Goal: Task Accomplishment & Management: Manage account settings

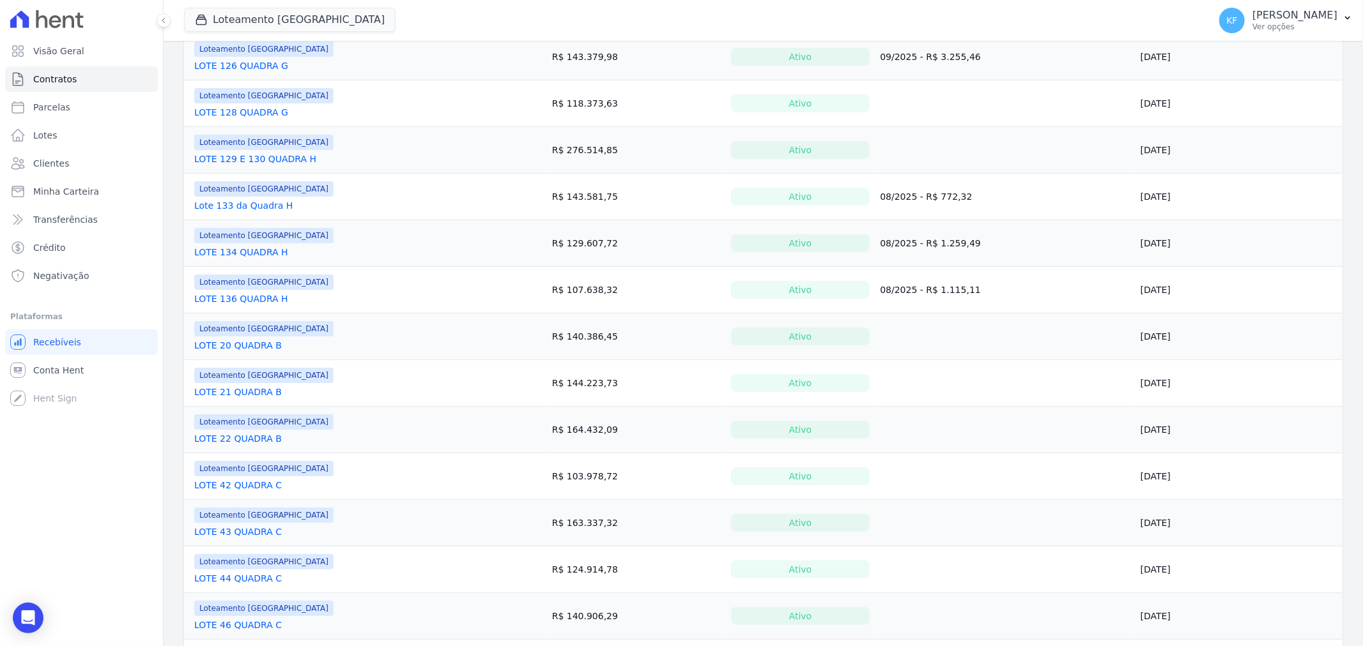
scroll to position [496, 0]
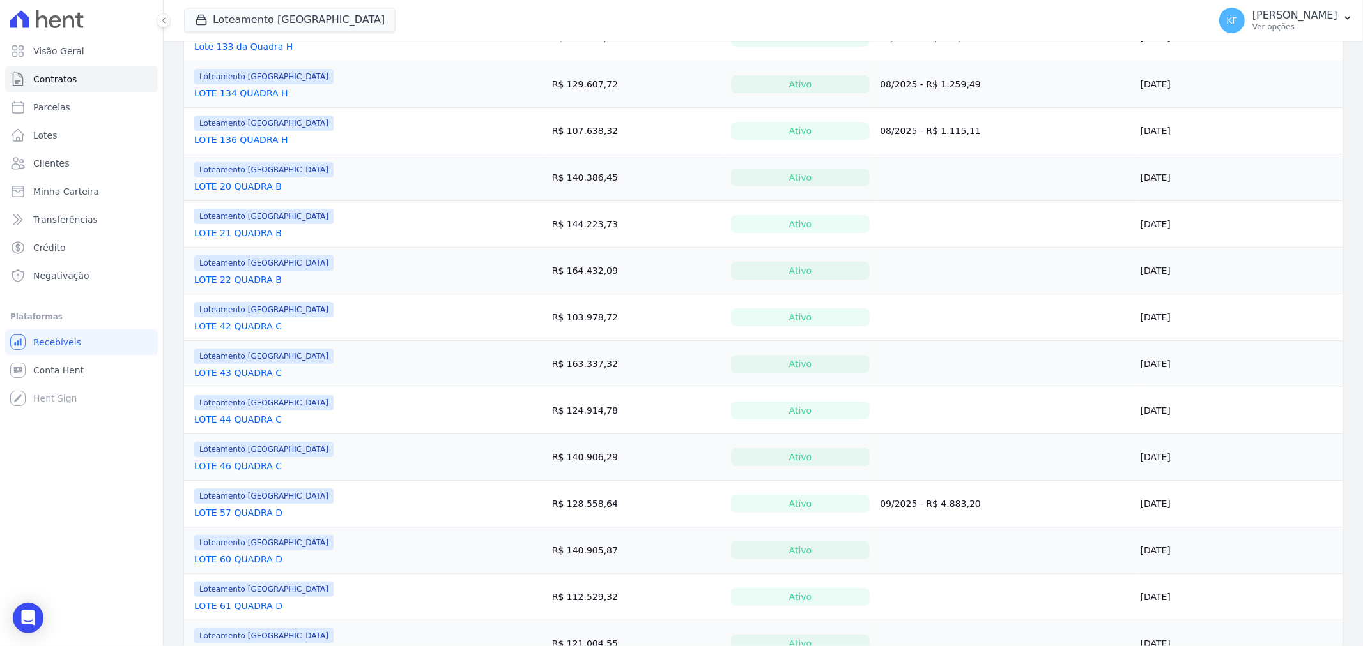
click at [222, 515] on link "LOTE 57 QUADRA D" at bounding box center [238, 513] width 88 height 13
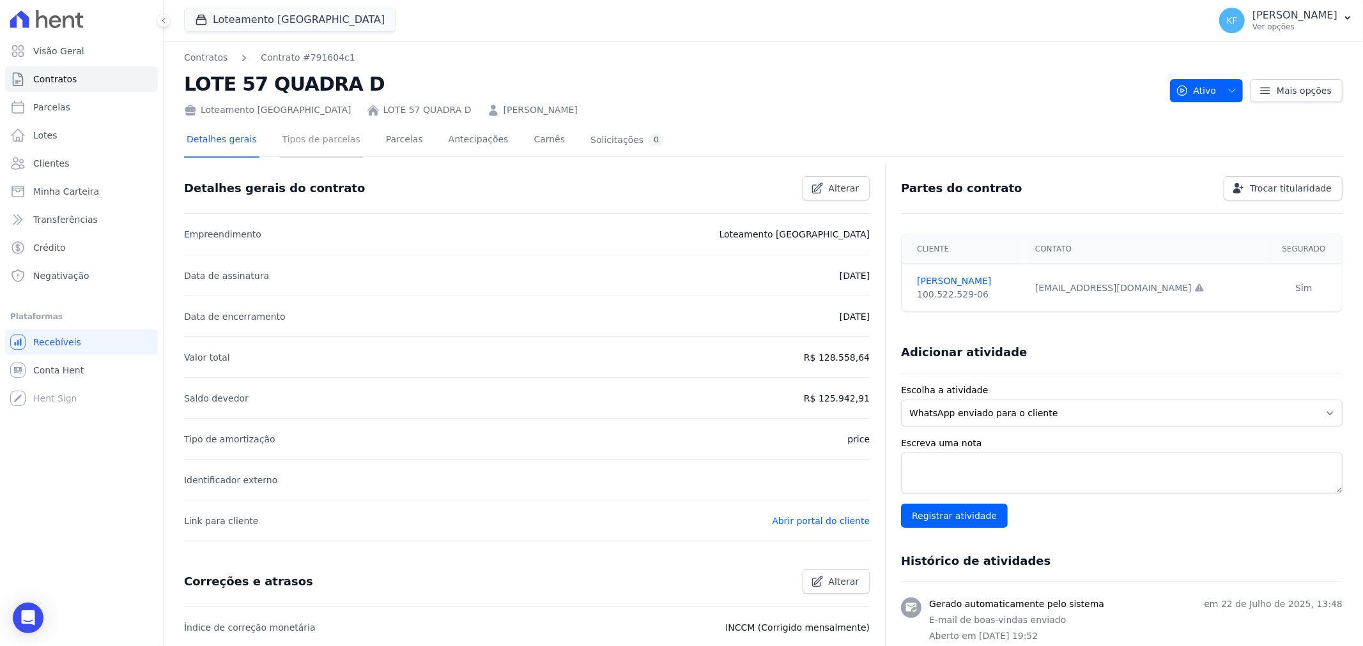
click at [289, 137] on link "Tipos de parcelas" at bounding box center [321, 141] width 83 height 34
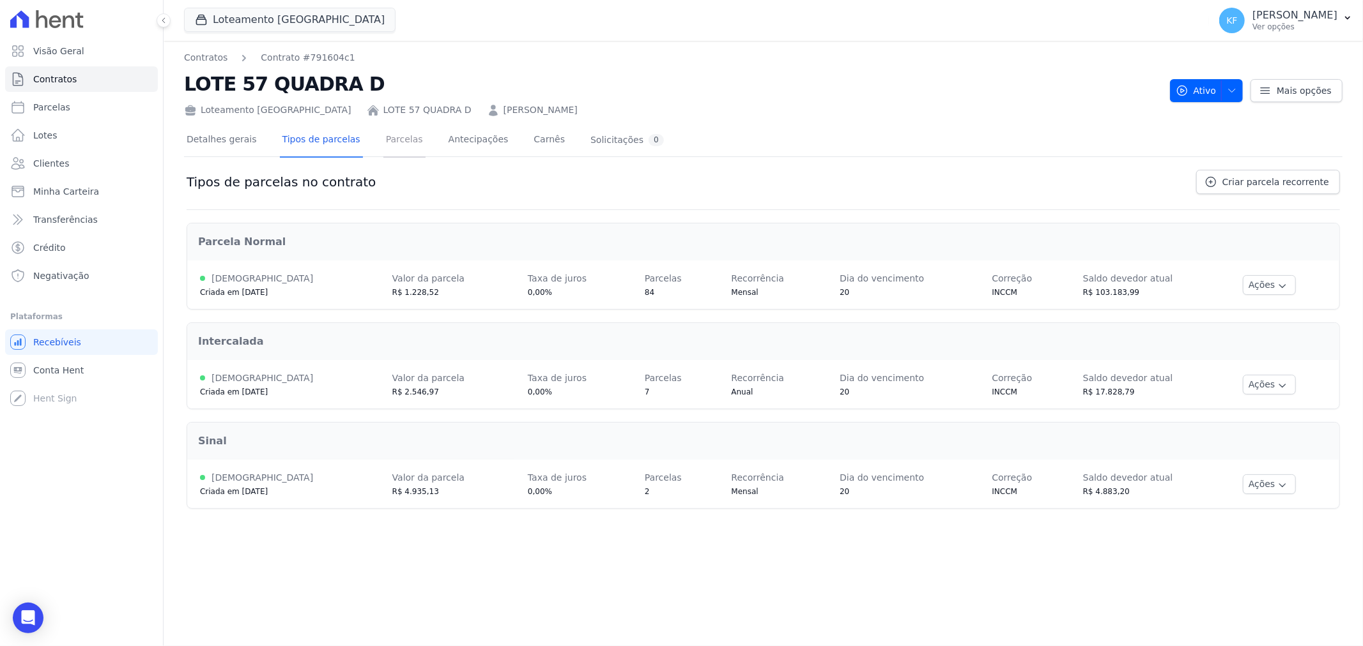
click at [383, 137] on link "Parcelas" at bounding box center [404, 141] width 42 height 34
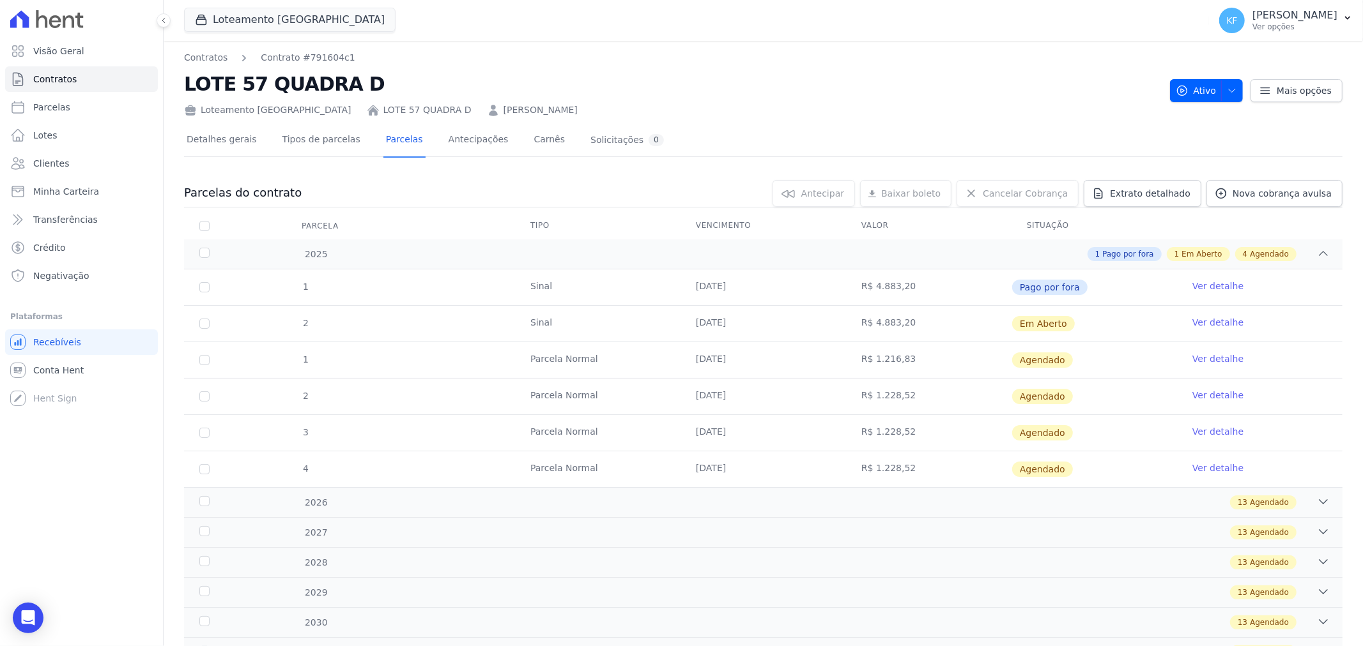
click at [1209, 324] on link "Ver detalhe" at bounding box center [1217, 322] width 51 height 13
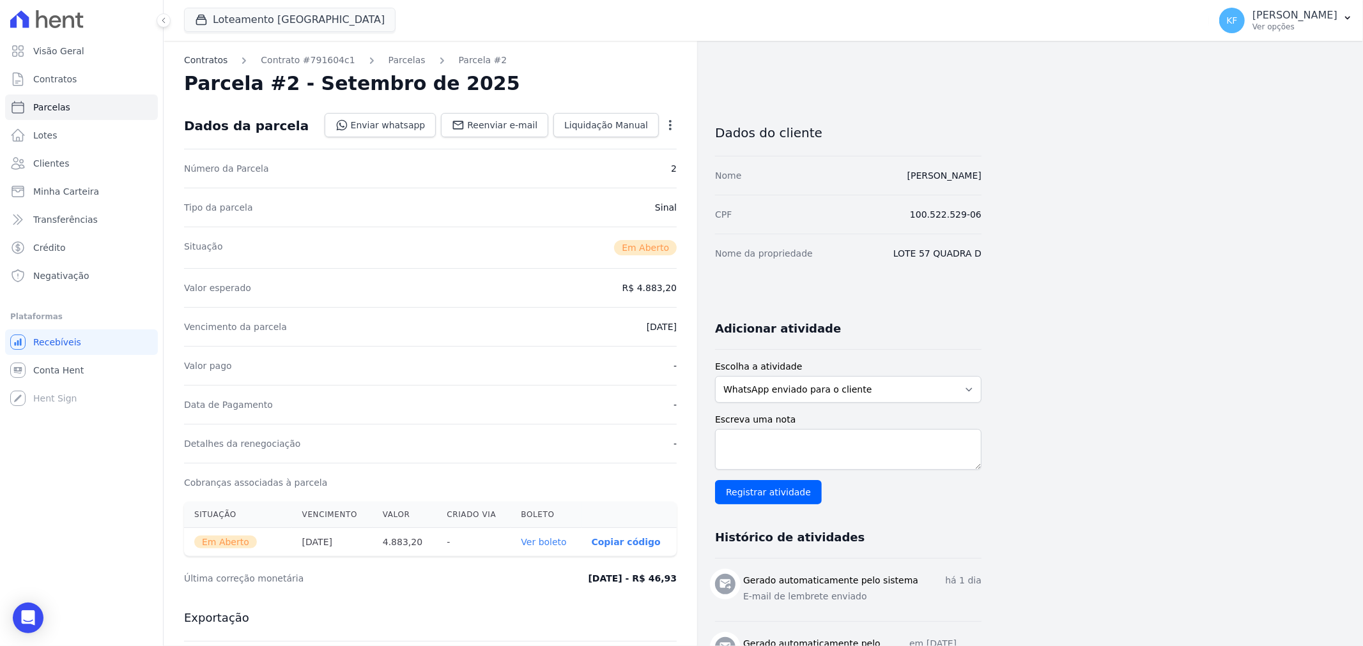
click at [218, 59] on link "Contratos" at bounding box center [205, 60] width 43 height 13
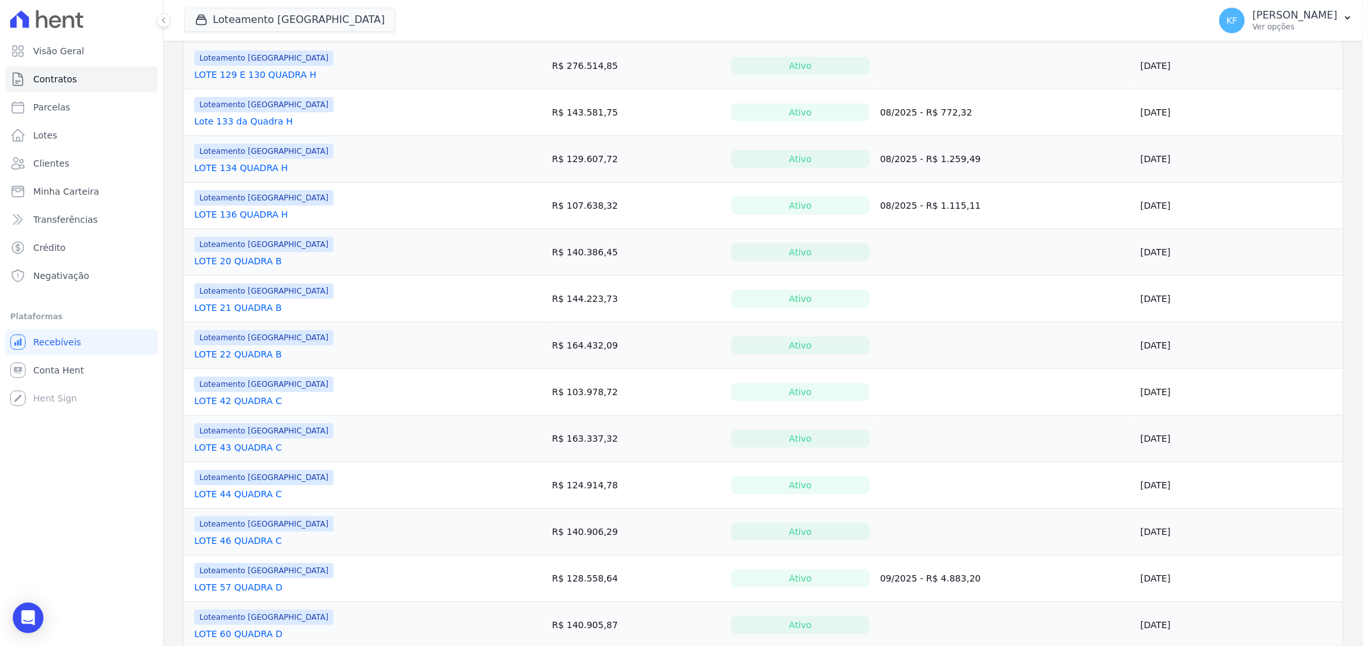
scroll to position [425, 0]
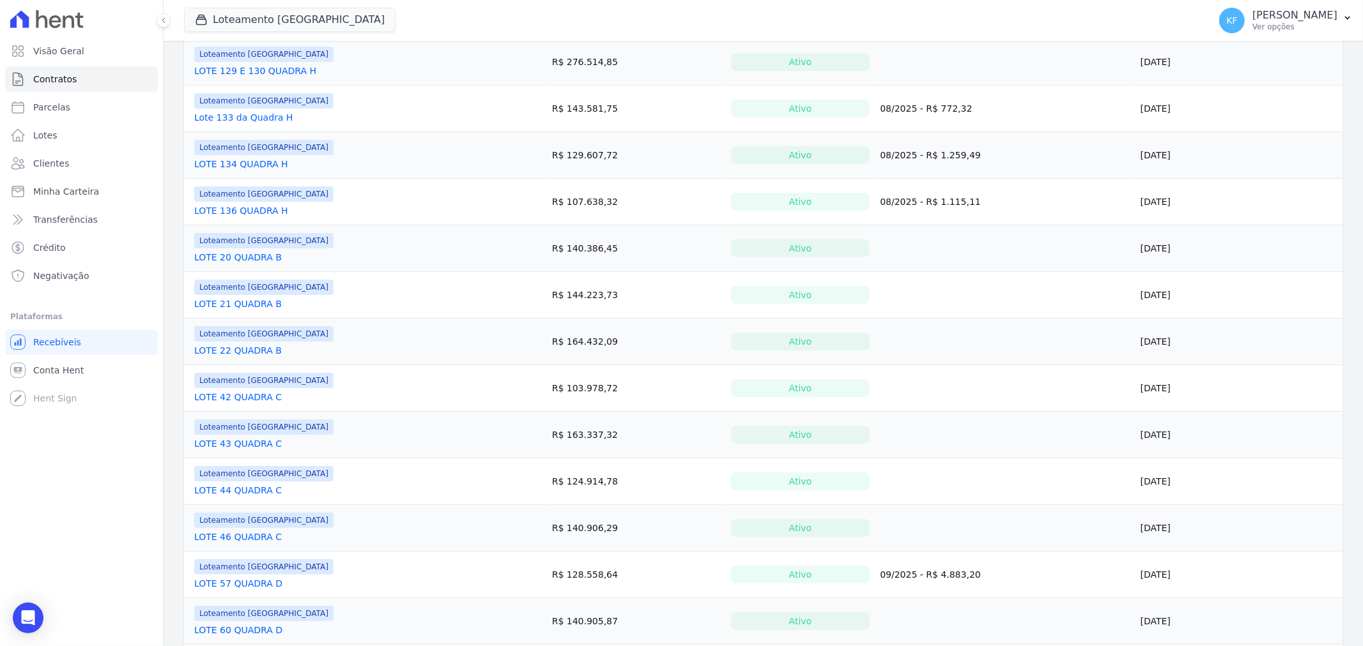
click at [256, 584] on link "LOTE 57 QUADRA D" at bounding box center [238, 583] width 88 height 13
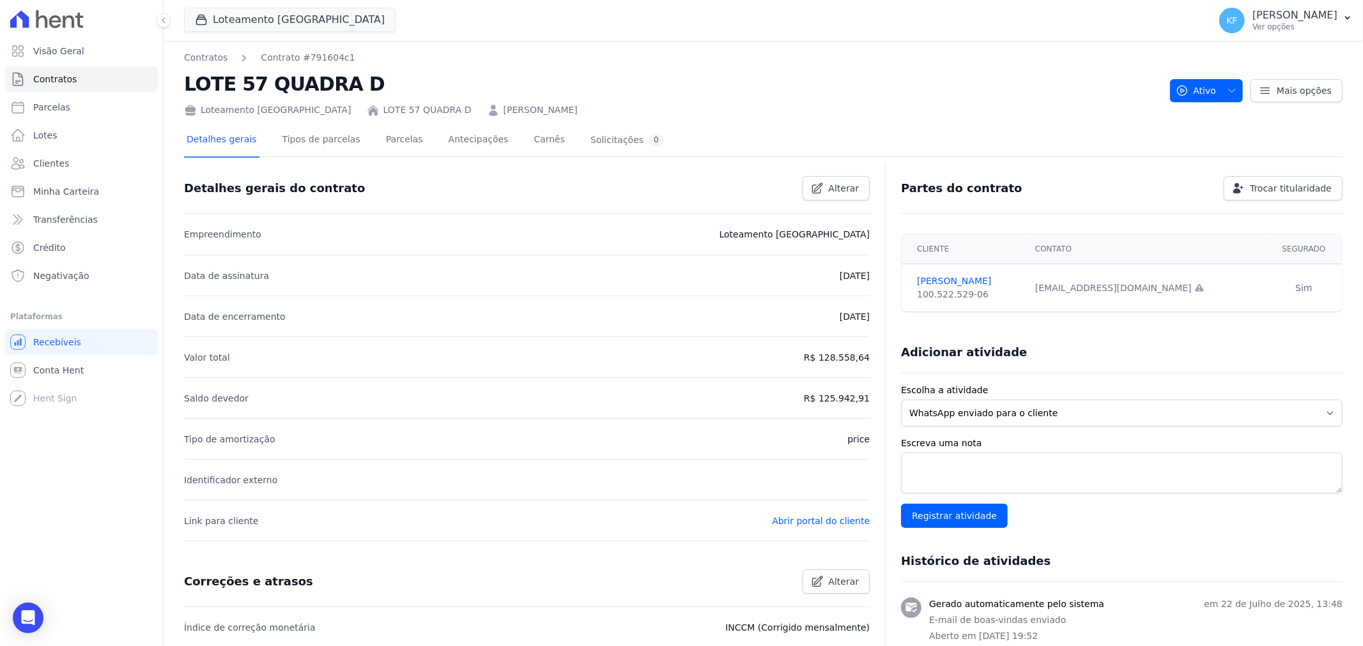
drag, startPoint x: 1040, startPoint y: 282, endPoint x: 1136, endPoint y: 286, distance: 95.9
click at [1136, 286] on td "[EMAIL_ADDRESS][DOMAIN_NAME] Email e telefone não confirmados." at bounding box center [1146, 288] width 238 height 48
copy div "[EMAIL_ADDRESS][DOMAIN_NAME]"
click at [397, 137] on link "Parcelas" at bounding box center [404, 141] width 42 height 34
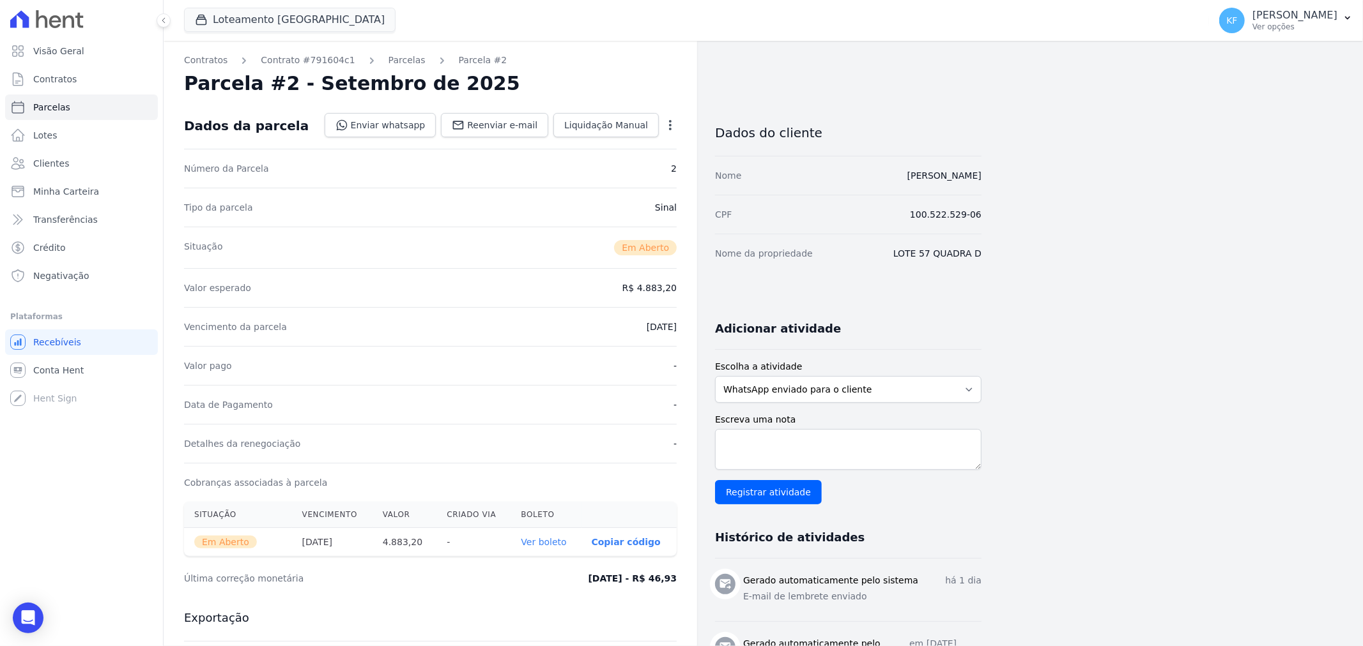
click at [546, 543] on link "Ver boleto" at bounding box center [543, 542] width 45 height 10
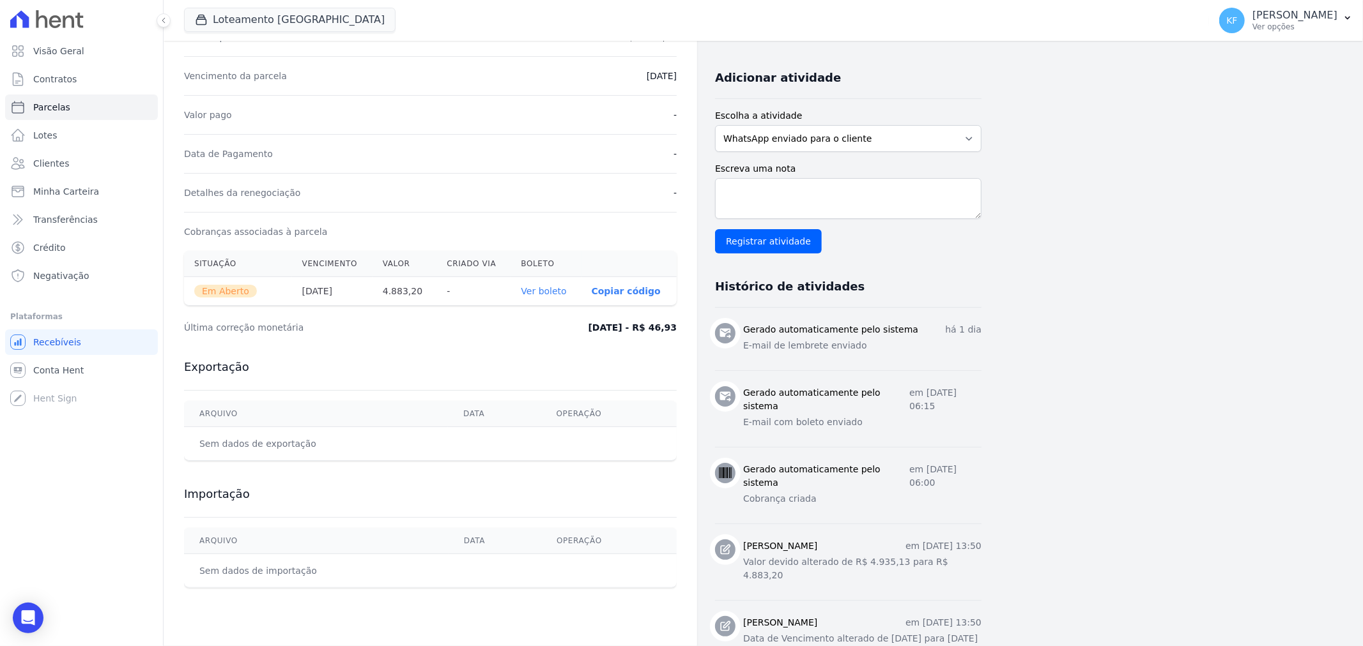
scroll to position [289, 0]
